Goal: Register for event/course: Register for event/course

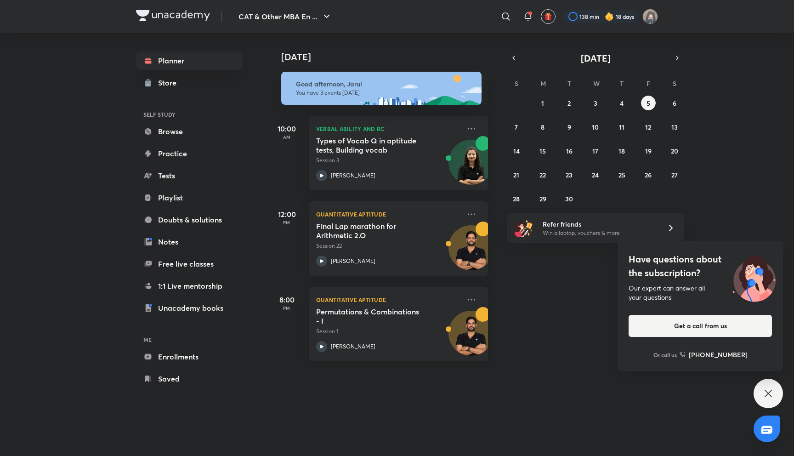
click at [227, 142] on div "Planner Store SELF STUDY Browse Practice Tests Playlist Doubts & solutions Note…" at bounding box center [189, 219] width 107 height 337
click at [208, 136] on link "Browse" at bounding box center [189, 131] width 107 height 18
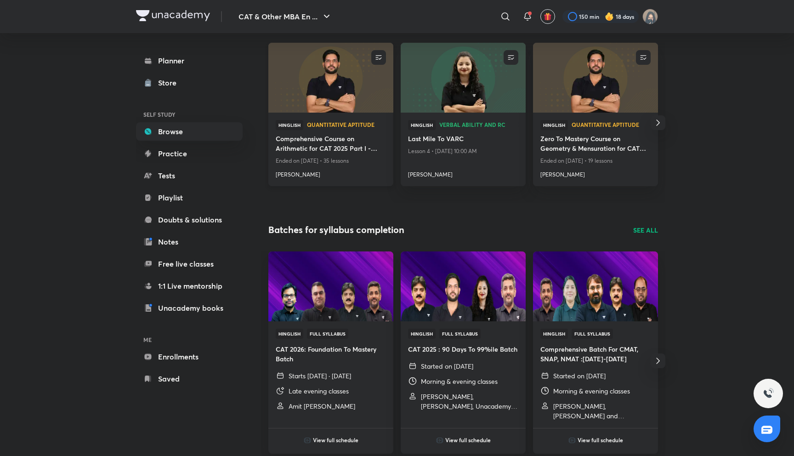
scroll to position [184, 0]
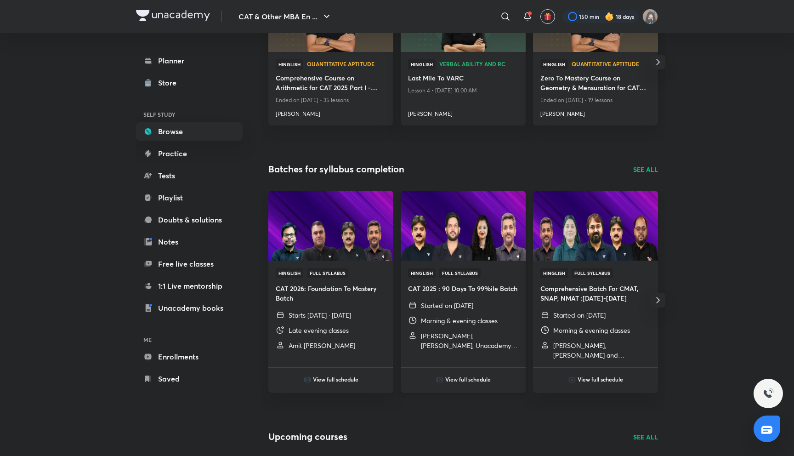
click at [452, 383] on h6 "View full schedule" at bounding box center [468, 379] width 46 height 8
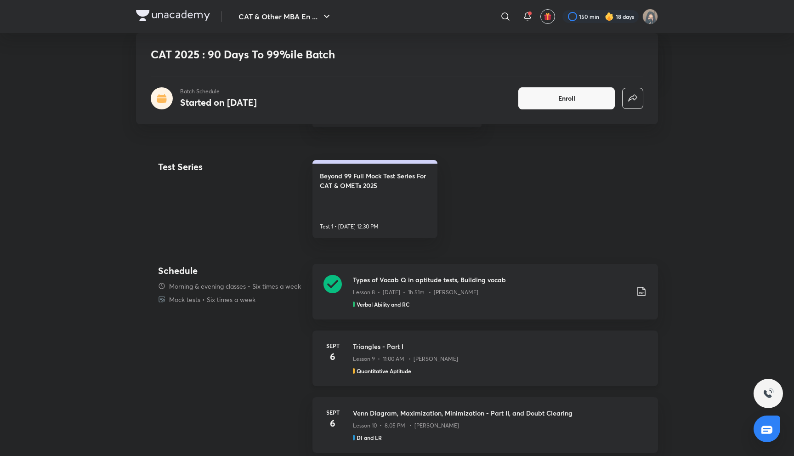
scroll to position [416, 0]
click at [363, 184] on h4 "Beyond 99 Full Mock Test Series For CAT & OMETs 2025" at bounding box center [375, 179] width 110 height 19
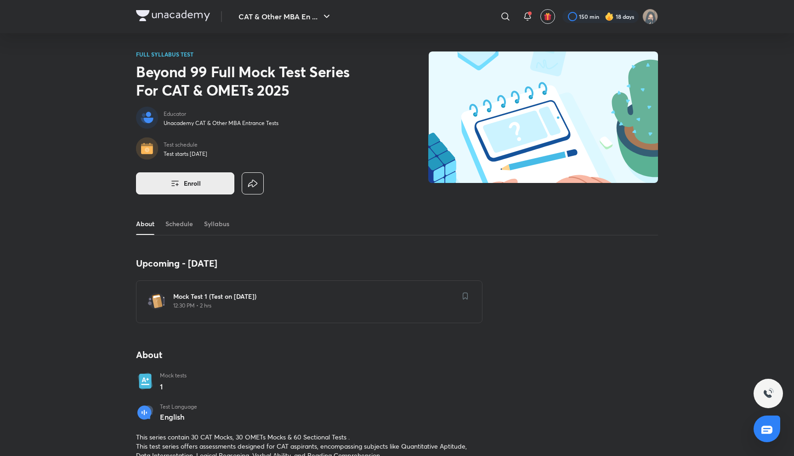
click at [184, 187] on span "Enroll" at bounding box center [192, 183] width 17 height 9
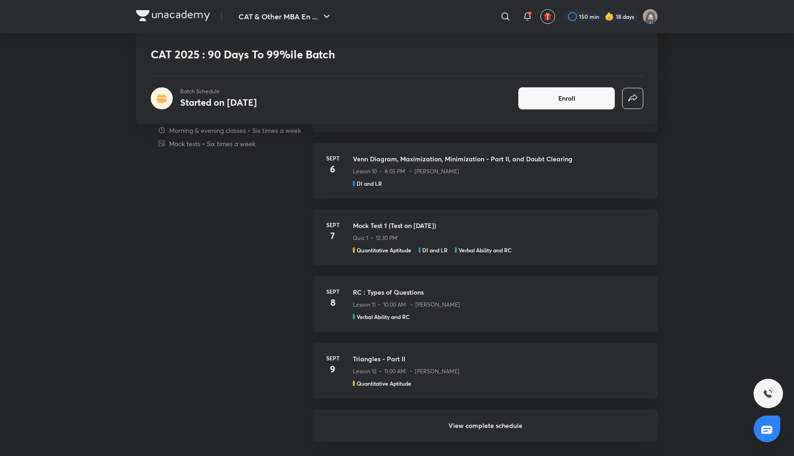
scroll to position [684, 0]
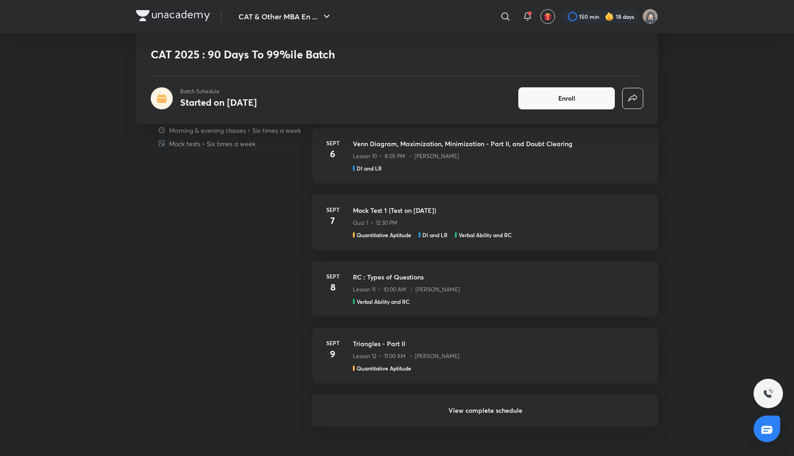
click at [340, 421] on h6 "View complete schedule" at bounding box center [486, 410] width 346 height 32
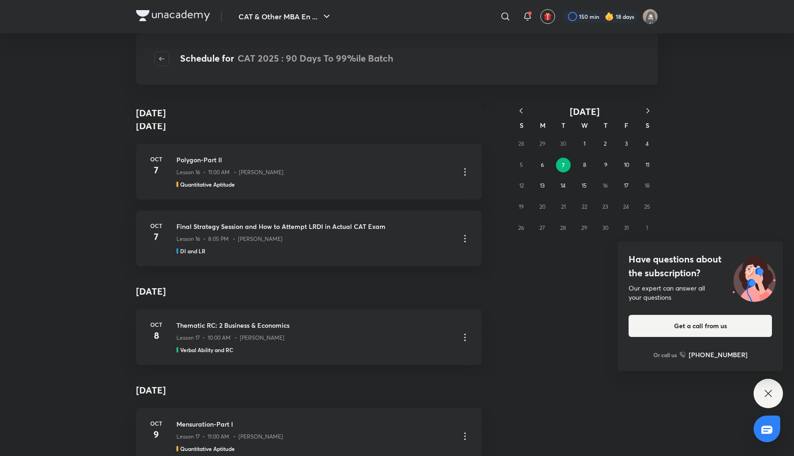
scroll to position [5499, 0]
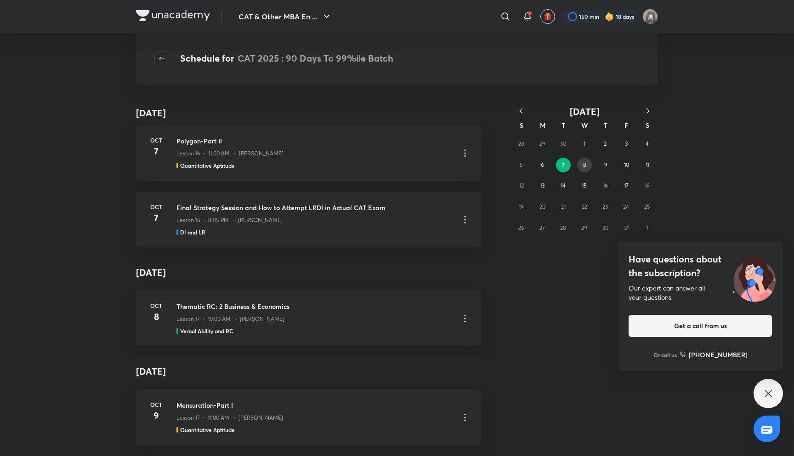
click at [587, 161] on button "8" at bounding box center [584, 165] width 15 height 15
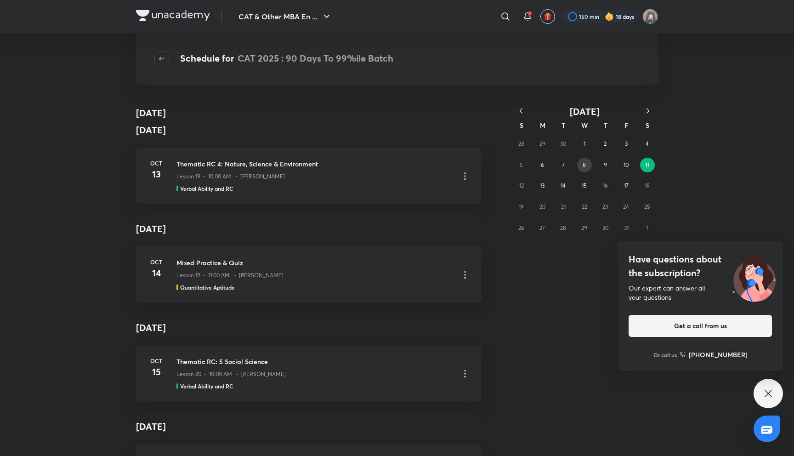
scroll to position [434, 0]
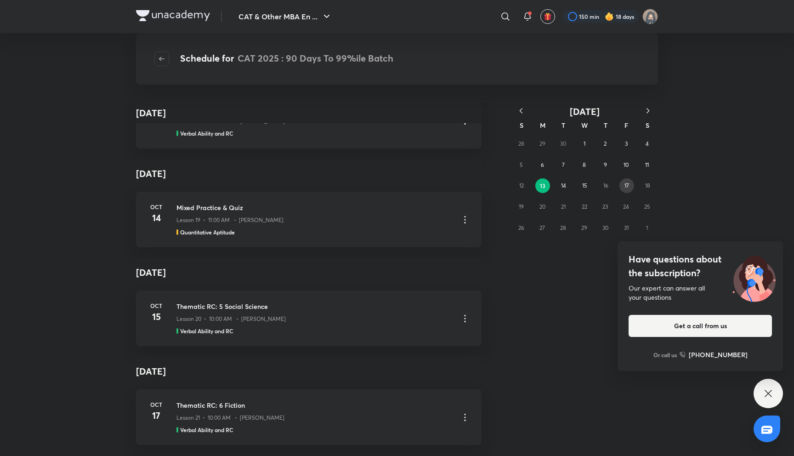
click at [626, 185] on abbr "17" at bounding box center [627, 185] width 5 height 7
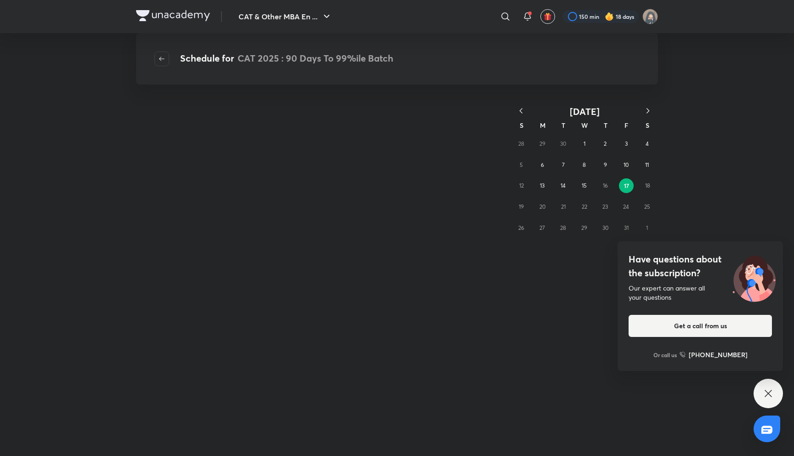
scroll to position [0, 0]
click at [650, 186] on div "28 29 30 1 2 3 4 5 6 7 8 9 10 11 12 13 14 15 16 17 18 19 20 21 22 23 24 25 26 2…" at bounding box center [584, 185] width 147 height 105
click at [164, 62] on icon "button" at bounding box center [161, 58] width 7 height 7
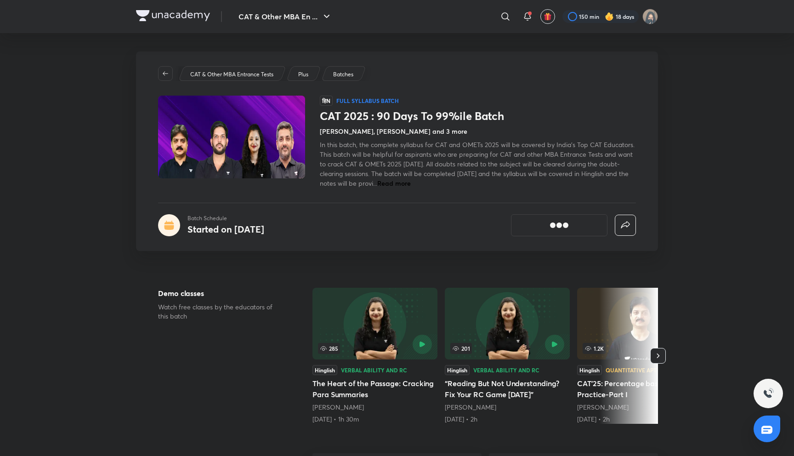
click at [181, 9] on div "CAT & Other MBA En ... ​ 150 min 18 days" at bounding box center [397, 16] width 522 height 33
click at [185, 13] on img at bounding box center [173, 15] width 74 height 11
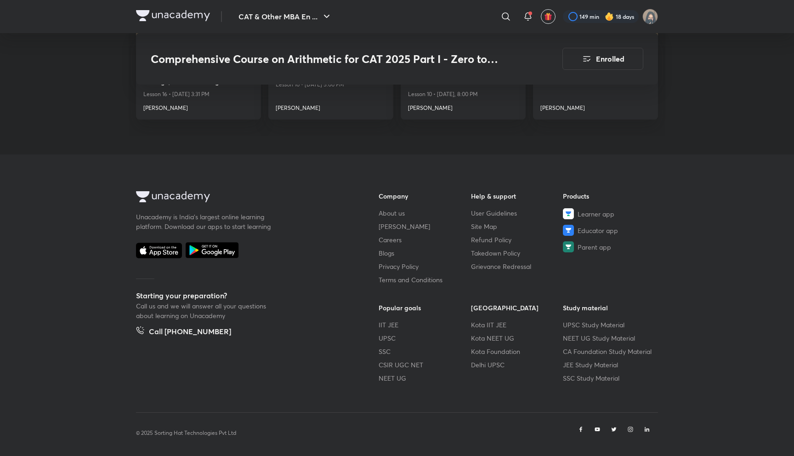
scroll to position [3126, 0]
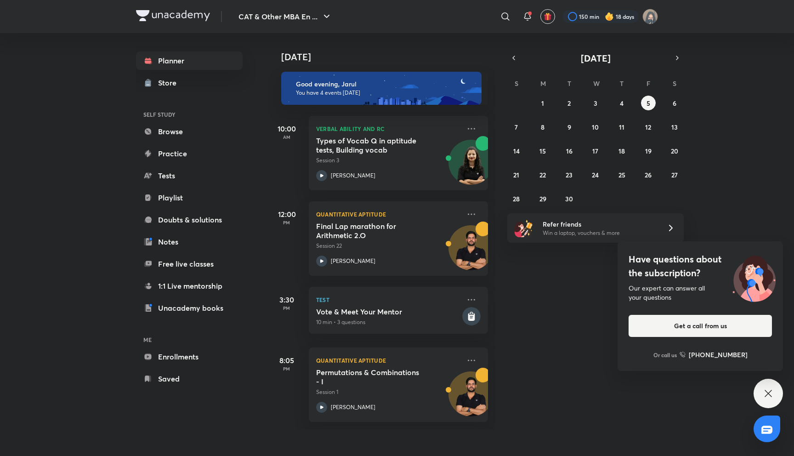
click at [756, 388] on div "Have questions about the subscription? Our expert can answer all your questions…" at bounding box center [768, 393] width 29 height 29
